Goal: Task Accomplishment & Management: Manage account settings

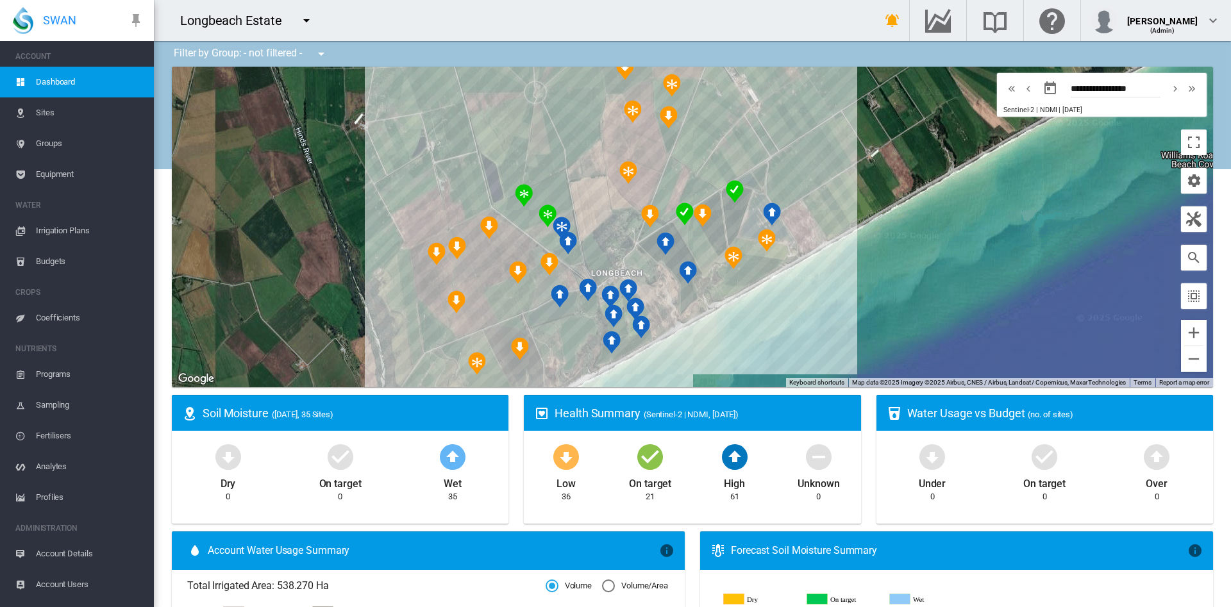
click at [76, 546] on span "Account Details" at bounding box center [90, 554] width 108 height 31
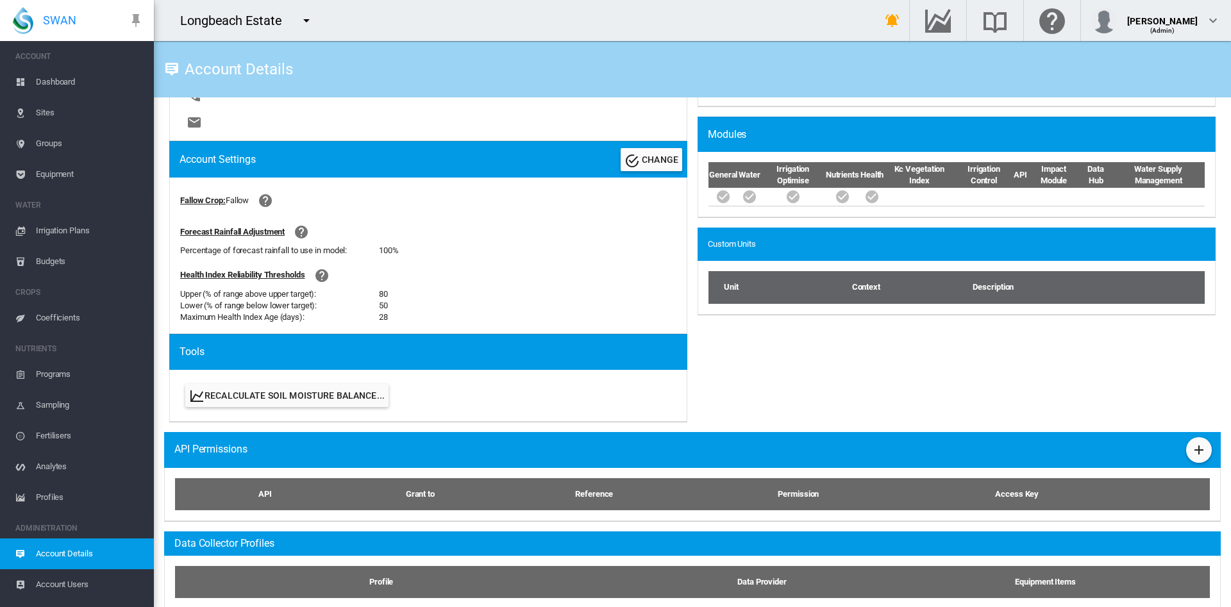
scroll to position [409, 0]
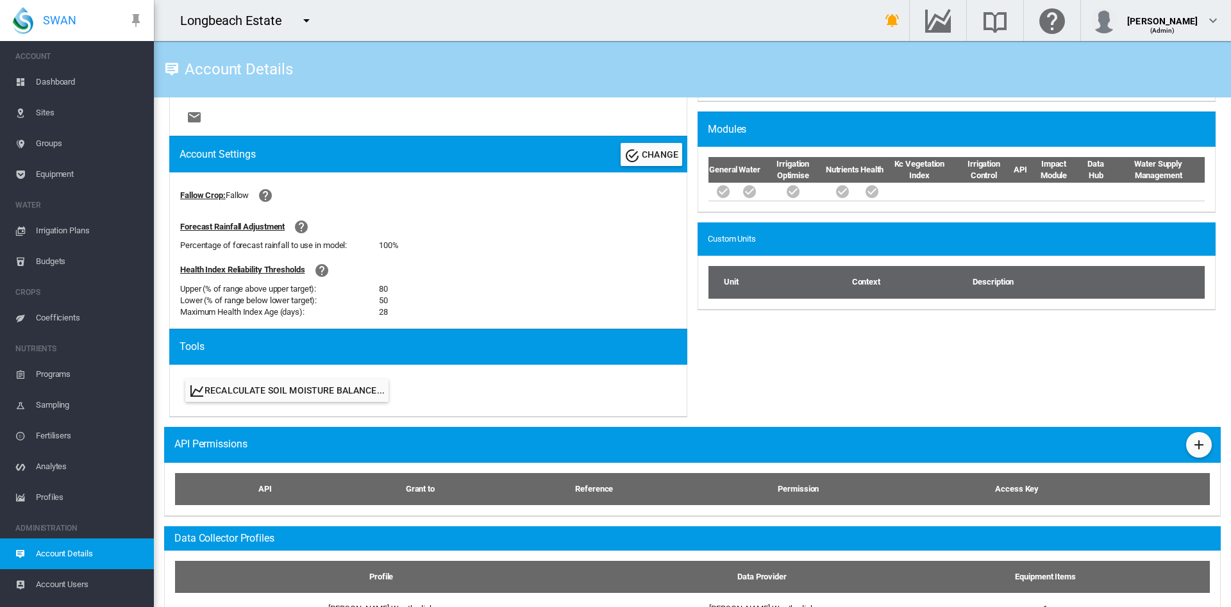
click at [529, 199] on div "Fallow Crop: [GEOGRAPHIC_DATA]" at bounding box center [428, 196] width 496 height 26
click at [1192, 444] on md-icon "icon-plus" at bounding box center [1199, 444] width 15 height 15
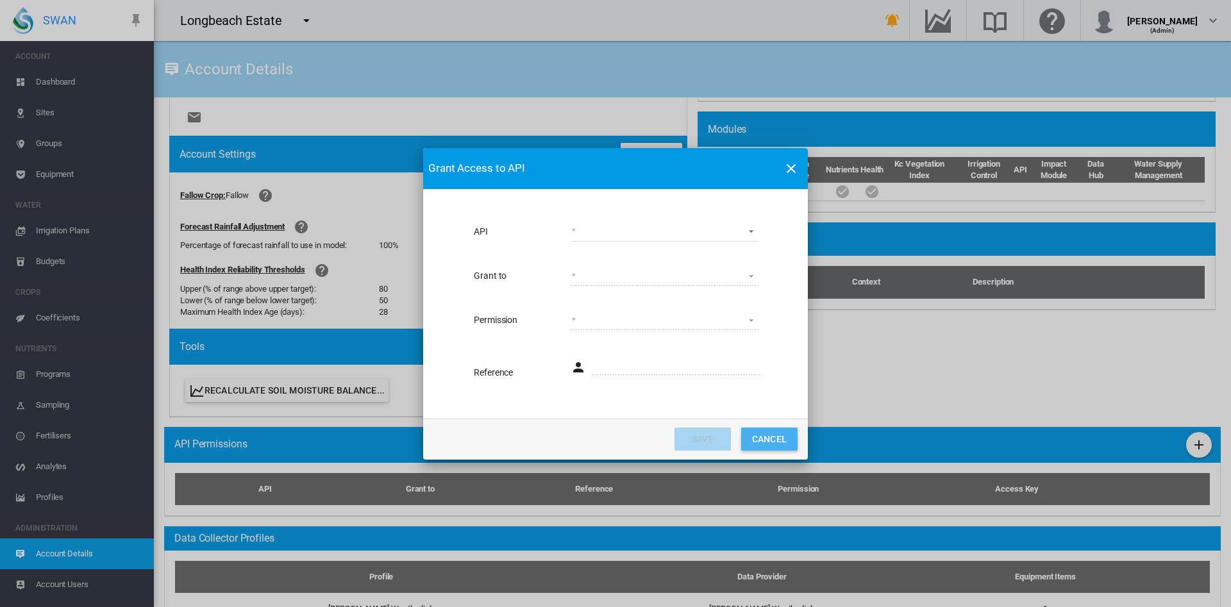
click at [775, 440] on button "Cancel" at bounding box center [769, 439] width 56 height 23
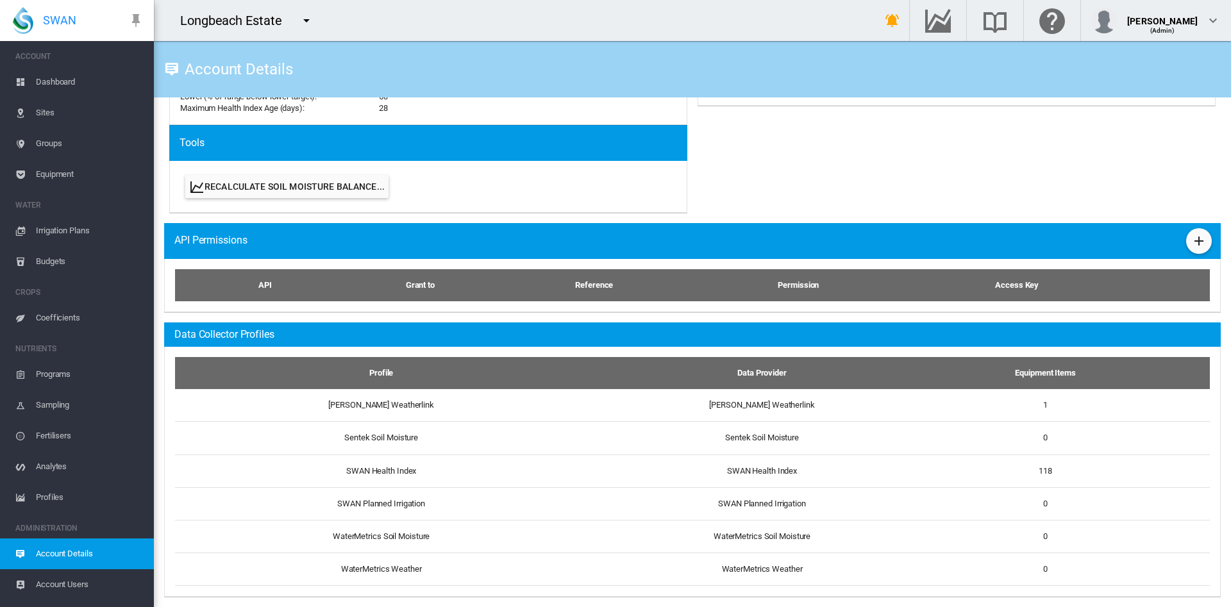
scroll to position [623, 0]
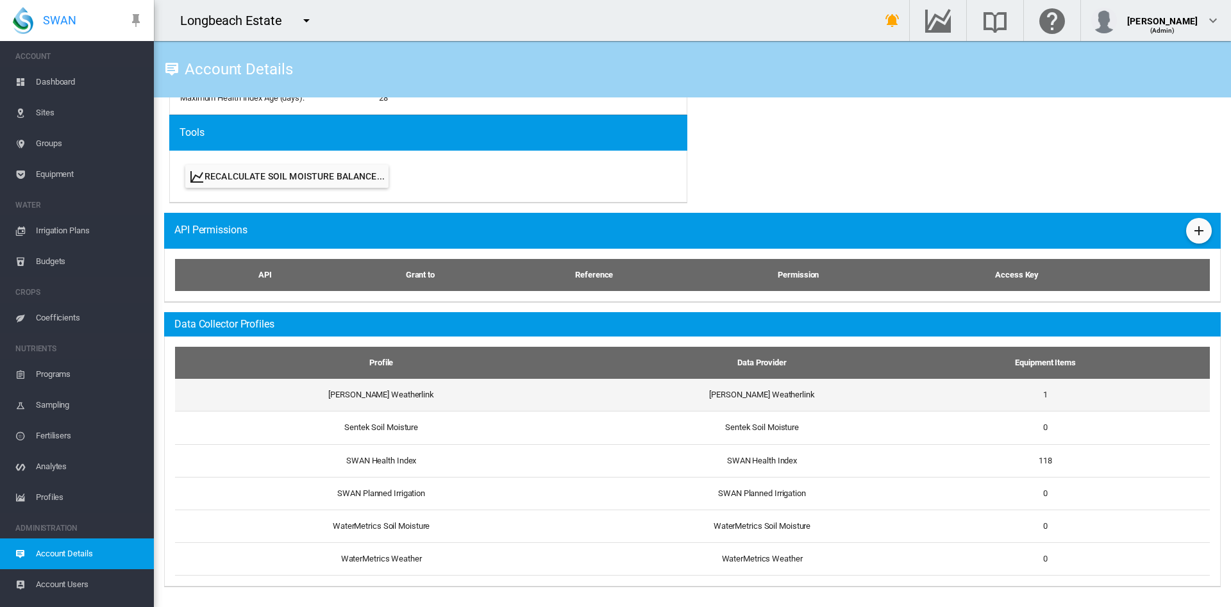
click at [748, 396] on td "[PERSON_NAME] Weatherlink" at bounding box center [761, 395] width 369 height 32
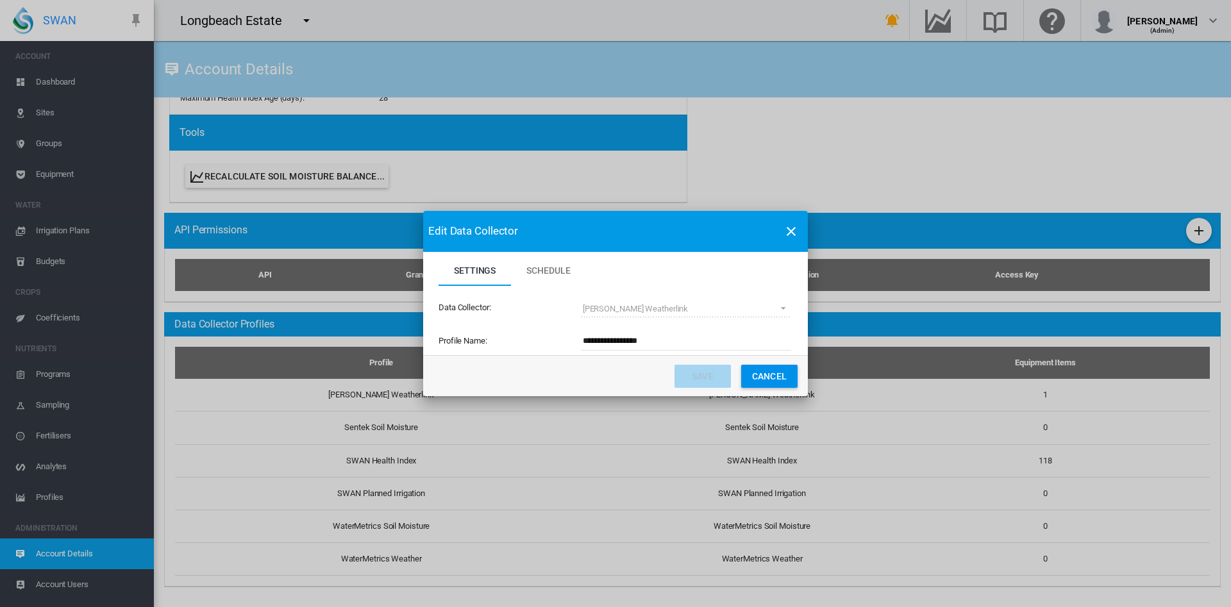
click at [780, 314] on md-select-value "[PERSON_NAME] Weatherlink" at bounding box center [687, 308] width 210 height 19
click at [782, 305] on span "Settings Schedule ..." at bounding box center [779, 307] width 15 height 12
click at [727, 319] on div "Data Collector: [PERSON_NAME] Weatherlink (deprecated) Toro Lynx Course By Stat…" at bounding box center [616, 308] width 354 height 44
click at [797, 237] on md-icon "icon-close" at bounding box center [791, 231] width 15 height 15
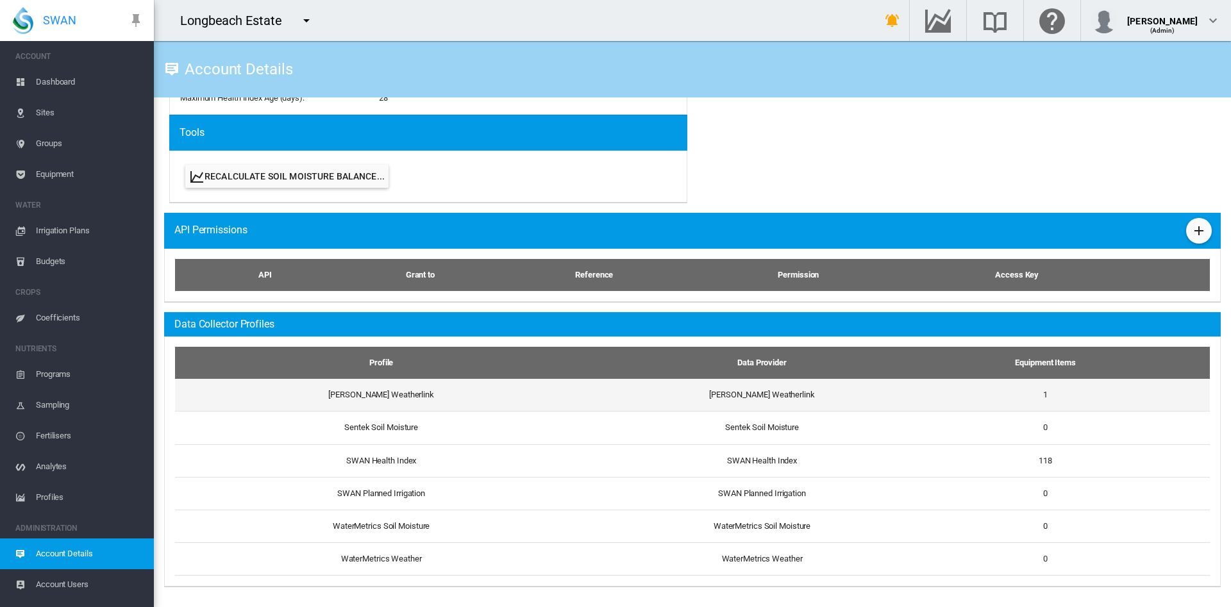
click at [963, 402] on td "1" at bounding box center [1046, 395] width 198 height 32
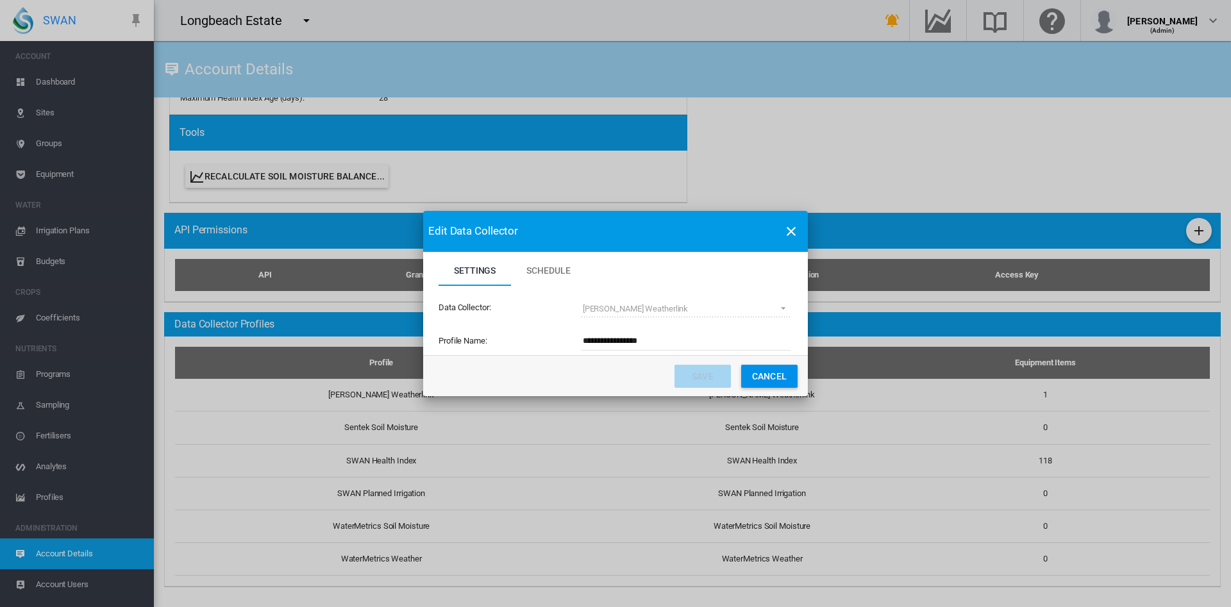
click at [782, 312] on span "Settings Schedule ..." at bounding box center [779, 307] width 15 height 12
click at [793, 234] on md-icon "icon-close" at bounding box center [791, 231] width 15 height 15
